Goal: Information Seeking & Learning: Learn about a topic

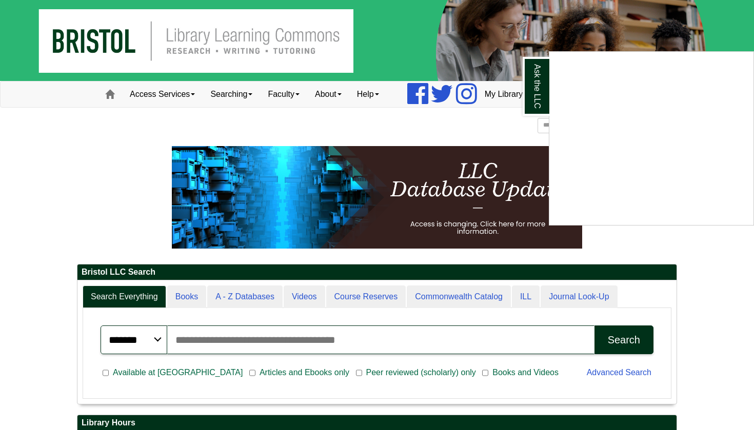
click at [106, 163] on div "Ask the LLC" at bounding box center [377, 215] width 754 height 430
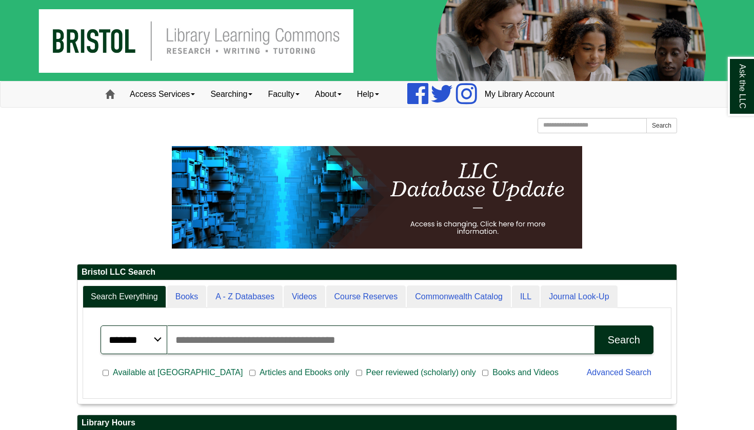
click at [114, 90] on span at bounding box center [109, 94] width 9 height 9
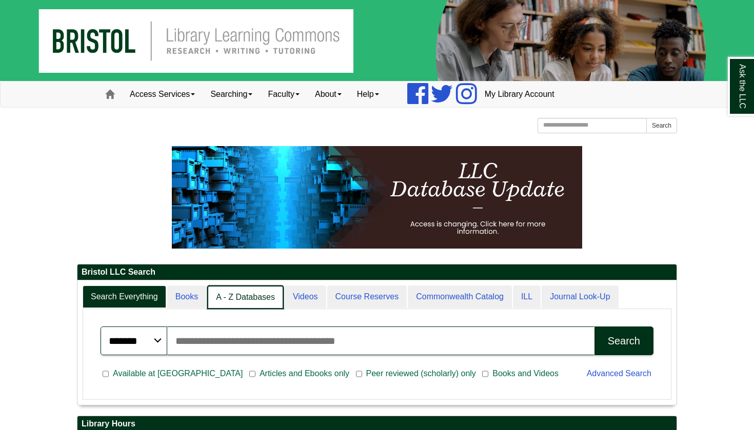
scroll to position [5, 5]
click at [185, 292] on link "Books" at bounding box center [187, 298] width 40 height 24
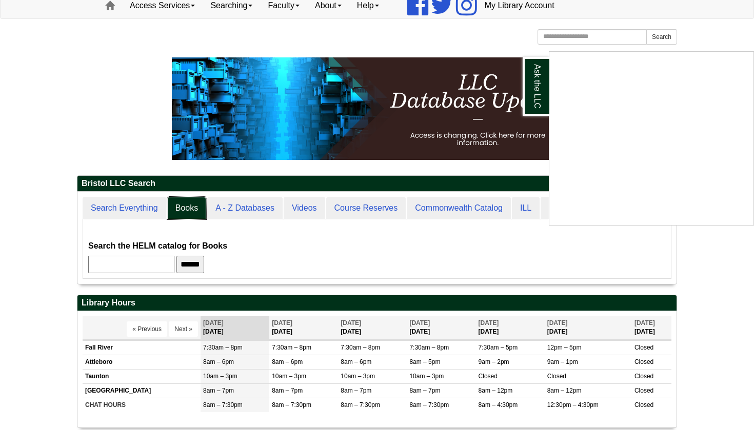
scroll to position [89, 0]
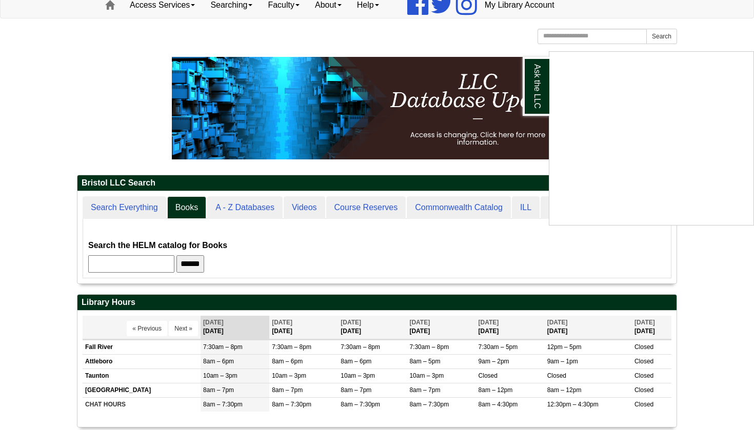
click at [328, 211] on div "Ask the LLC" at bounding box center [377, 215] width 754 height 430
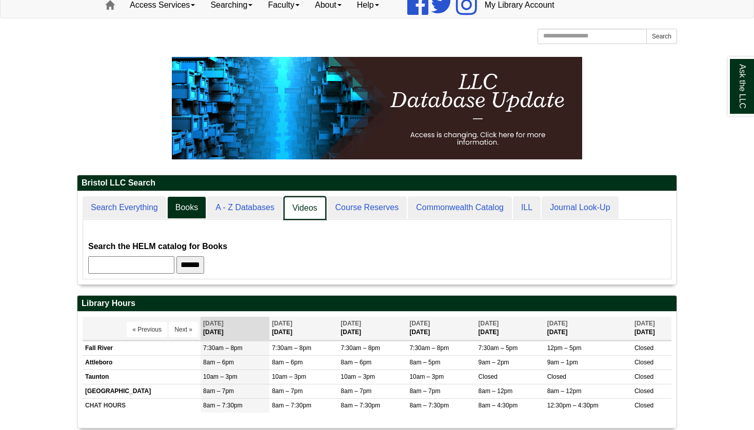
scroll to position [93, 599]
click at [315, 211] on link "Videos" at bounding box center [305, 208] width 43 height 24
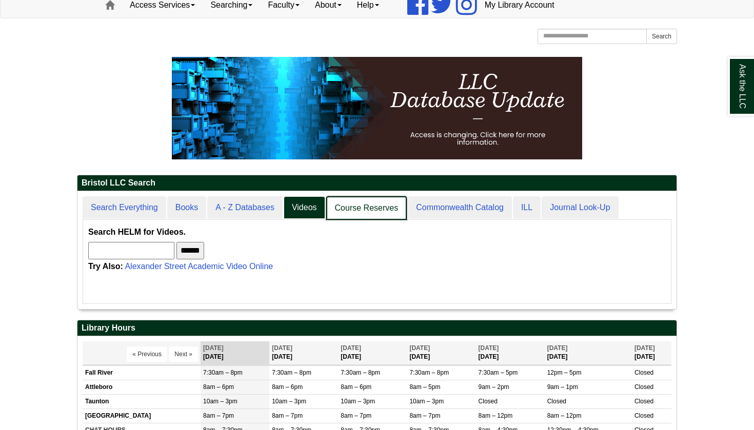
click at [356, 212] on link "Course Reserves" at bounding box center [366, 208] width 81 height 24
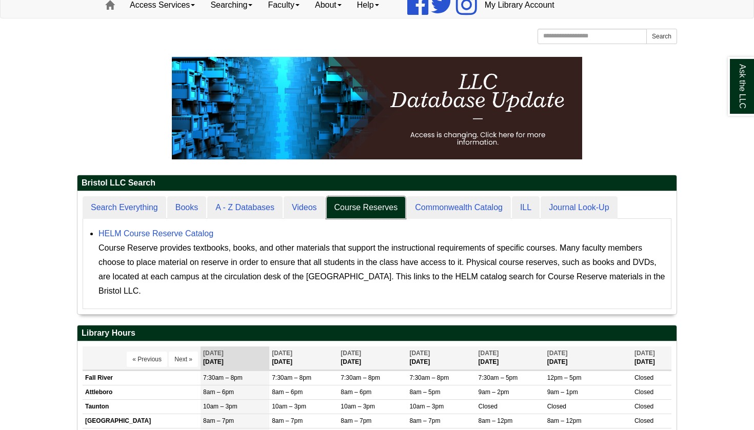
scroll to position [5, 5]
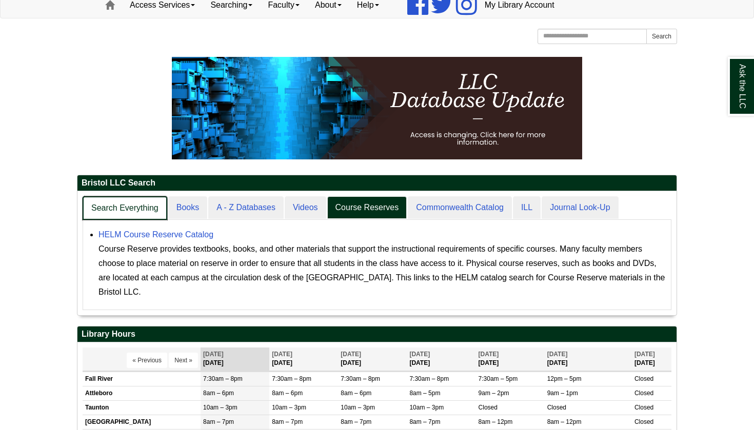
click at [126, 208] on link "Search Everything" at bounding box center [125, 208] width 85 height 24
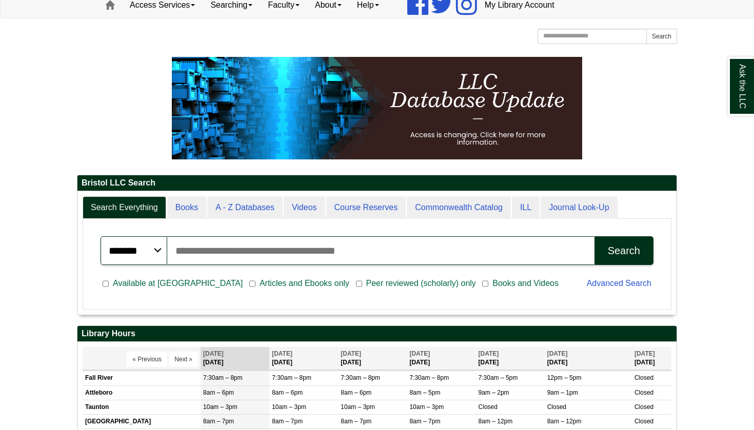
click at [229, 251] on input "Search articles, books, journals & more" at bounding box center [380, 250] width 427 height 29
type input "**********"
click at [624, 250] on button "Search" at bounding box center [623, 250] width 59 height 29
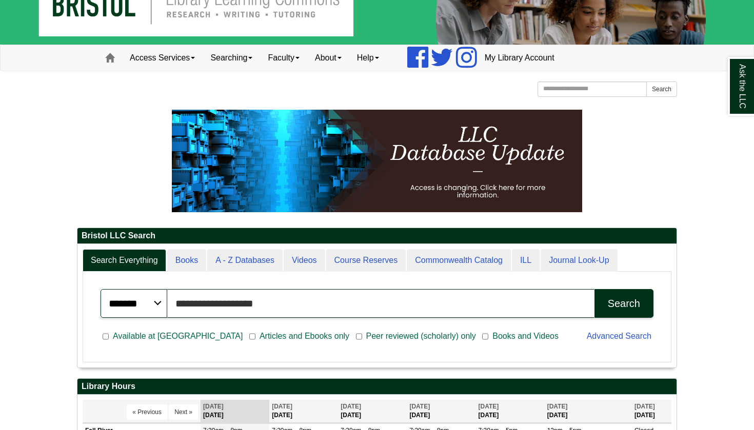
scroll to position [36, 0]
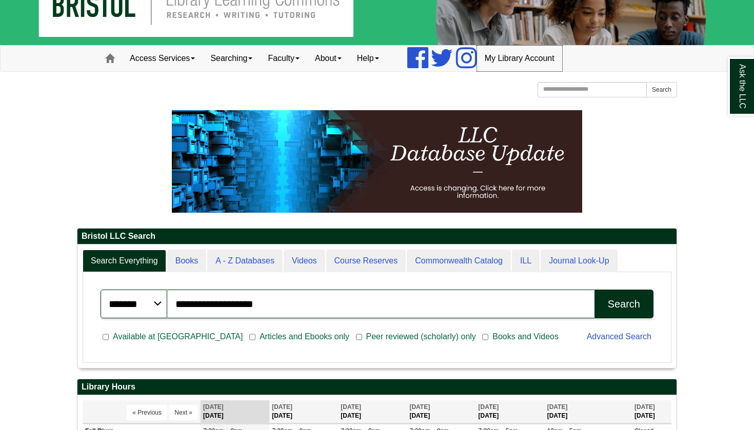
click at [532, 53] on link "My Library Account" at bounding box center [519, 59] width 85 height 26
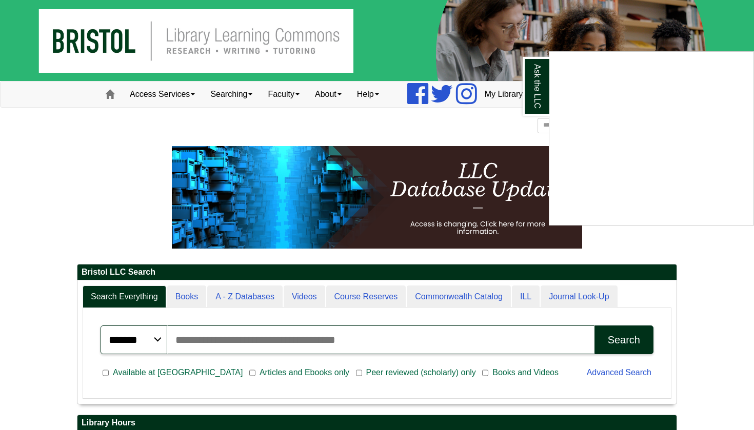
click at [446, 142] on div "Ask the LLC" at bounding box center [377, 215] width 754 height 430
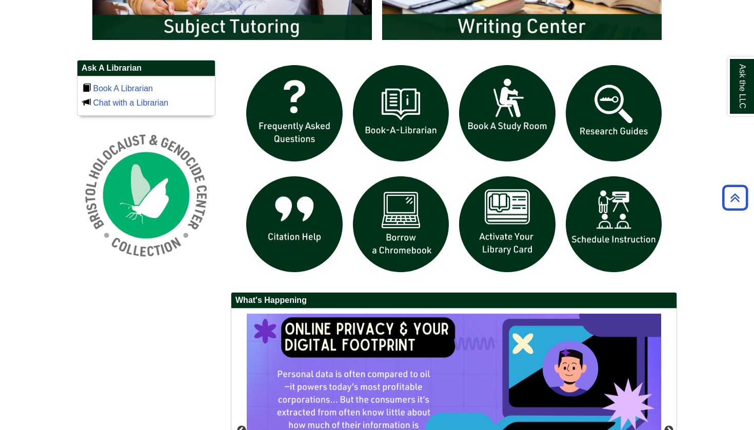
scroll to position [667, 0]
